Goal: Task Accomplishment & Management: Manage account settings

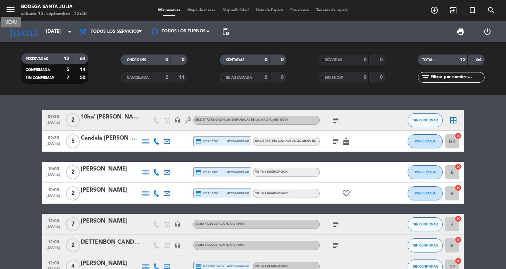
click at [11, 6] on icon "menu" at bounding box center [10, 9] width 11 height 11
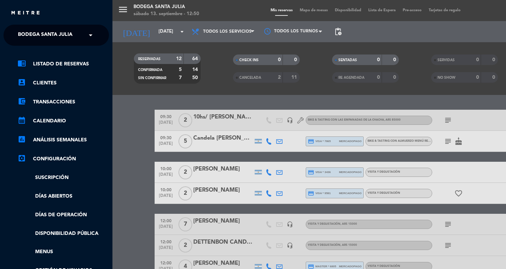
click at [91, 36] on span at bounding box center [92, 35] width 12 height 15
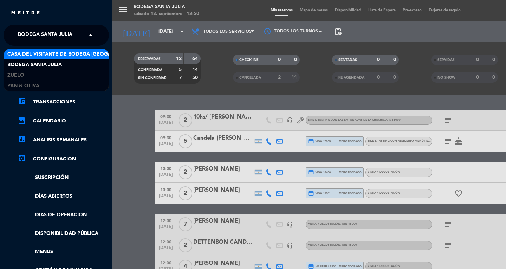
click at [77, 56] on span "Casa del Visitante de Bodega [GEOGRAPHIC_DATA][PERSON_NAME]" at bounding box center [95, 54] width 177 height 8
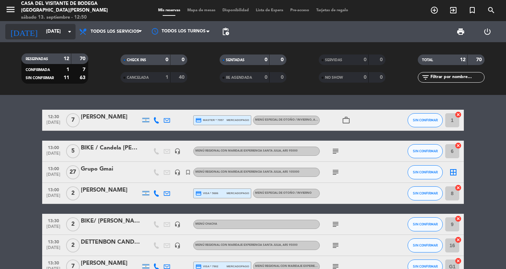
click at [69, 29] on icon "arrow_drop_down" at bounding box center [69, 31] width 8 height 8
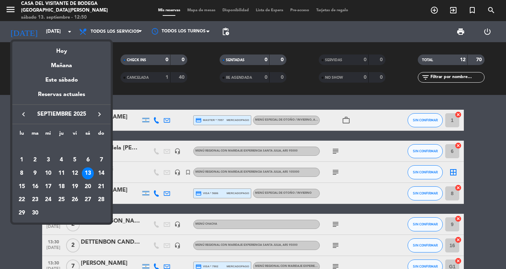
click at [12, 5] on div at bounding box center [253, 134] width 506 height 269
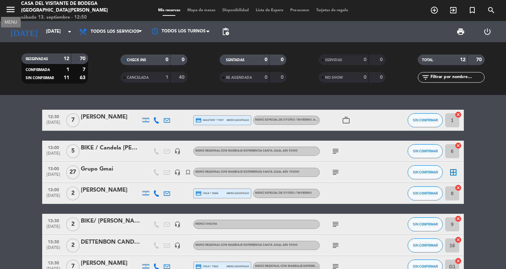
click at [11, 9] on icon "menu" at bounding box center [10, 9] width 11 height 11
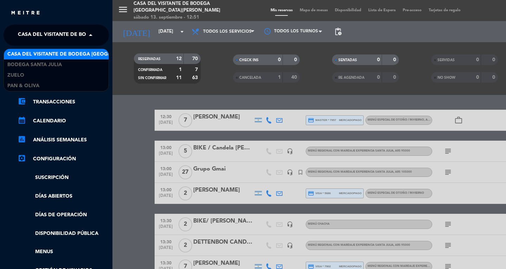
click at [84, 30] on span "Casa del Visitante de Bodega [GEOGRAPHIC_DATA][PERSON_NAME]" at bounding box center [106, 35] width 177 height 15
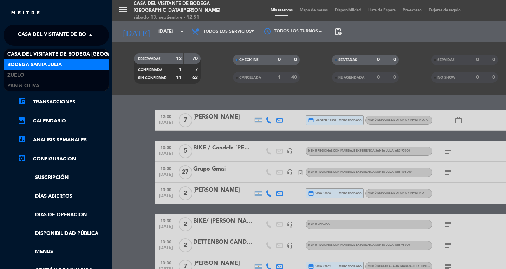
click at [52, 64] on span "Bodega Santa Julia" at bounding box center [34, 65] width 54 height 8
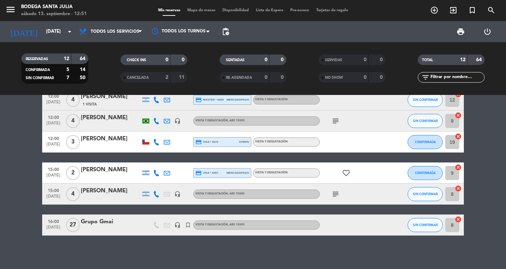
scroll to position [168, 0]
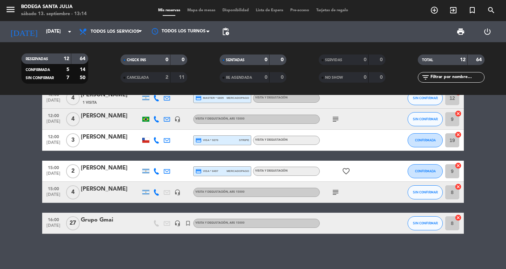
click at [3, 168] on bookings-row "09:30 [DATE] 2 10hs/ [PERSON_NAME] headset_mic Bike & Tasting con las empanadas…" at bounding box center [253, 87] width 506 height 293
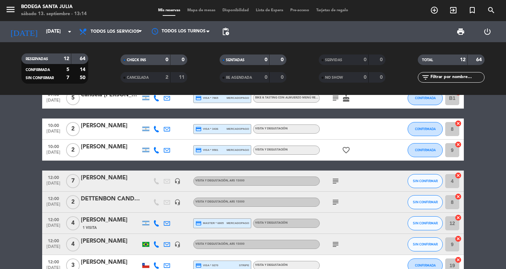
scroll to position [0, 0]
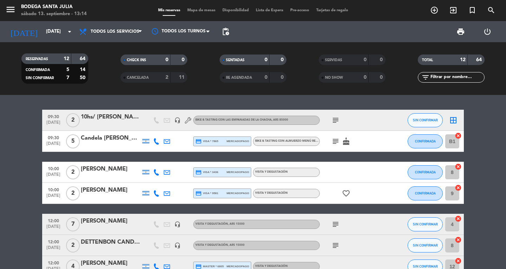
click at [9, 201] on bookings-row "09:30 [DATE] 2 10hs/ [PERSON_NAME] headset_mic Bike & Tasting con las empanadas…" at bounding box center [253, 256] width 506 height 293
click at [8, 9] on icon "menu" at bounding box center [10, 9] width 11 height 11
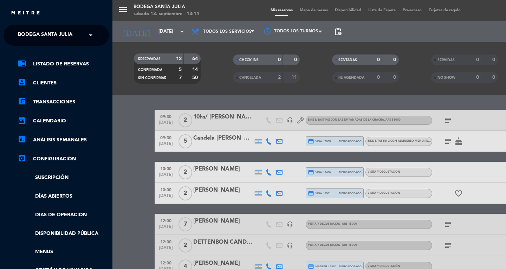
click at [89, 39] on span at bounding box center [92, 35] width 12 height 15
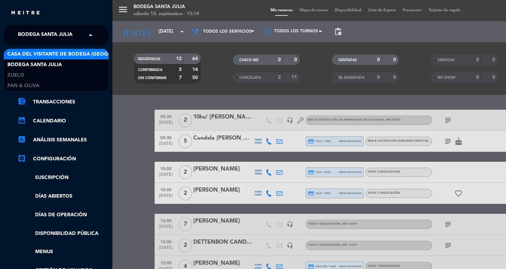
click at [62, 50] on span "Casa del Visitante de Bodega [GEOGRAPHIC_DATA][PERSON_NAME]" at bounding box center [95, 54] width 177 height 8
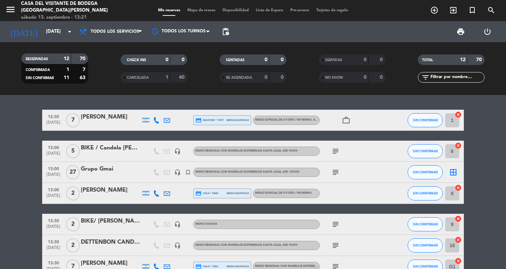
scroll to position [35, 0]
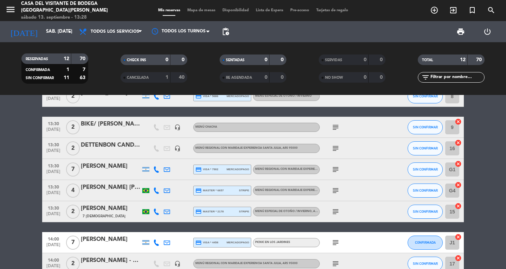
scroll to position [105, 0]
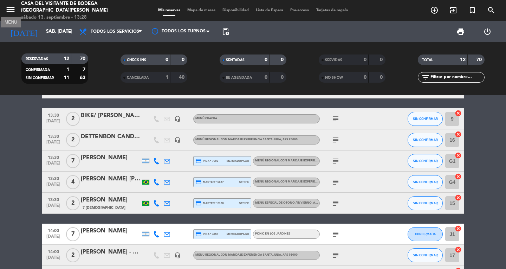
click at [8, 11] on icon "menu" at bounding box center [10, 9] width 11 height 11
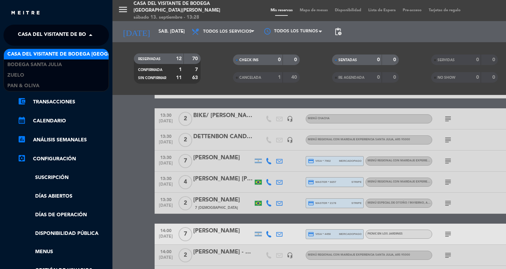
click at [64, 36] on span "Casa del Visitante de Bodega [GEOGRAPHIC_DATA][PERSON_NAME]" at bounding box center [106, 35] width 177 height 15
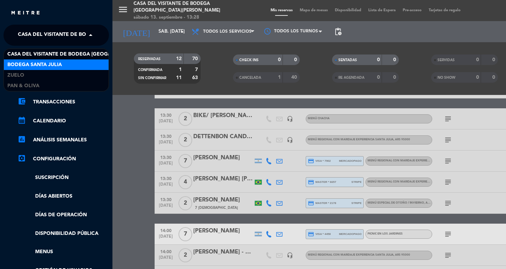
click at [65, 61] on div "Bodega Santa Julia" at bounding box center [56, 64] width 105 height 11
